Goal: Task Accomplishment & Management: Use online tool/utility

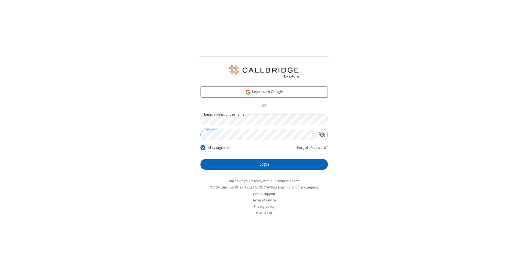
click at [264, 164] on button "Login" at bounding box center [263, 164] width 127 height 11
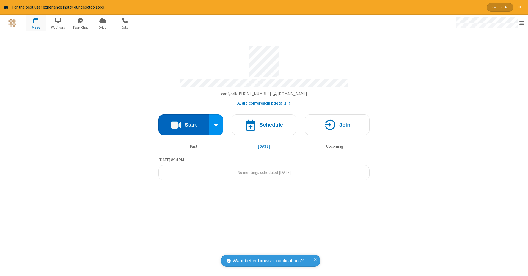
click at [184, 122] on button "Start" at bounding box center [183, 124] width 51 height 21
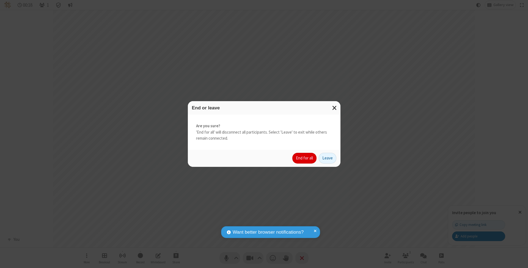
click at [305, 158] on button "End for all" at bounding box center [304, 158] width 24 height 11
